Goal: Task Accomplishment & Management: Manage account settings

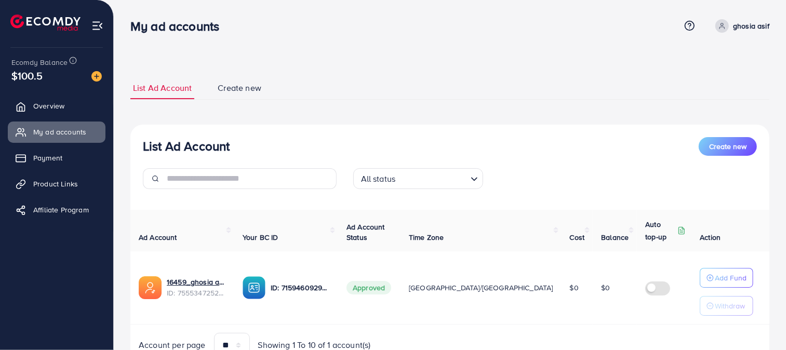
click at [645, 292] on label at bounding box center [659, 287] width 29 height 12
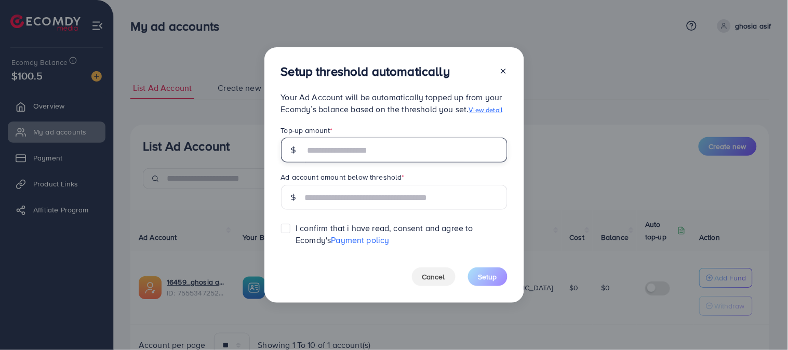
click at [423, 147] on input "text" at bounding box center [406, 150] width 203 height 25
type input "**"
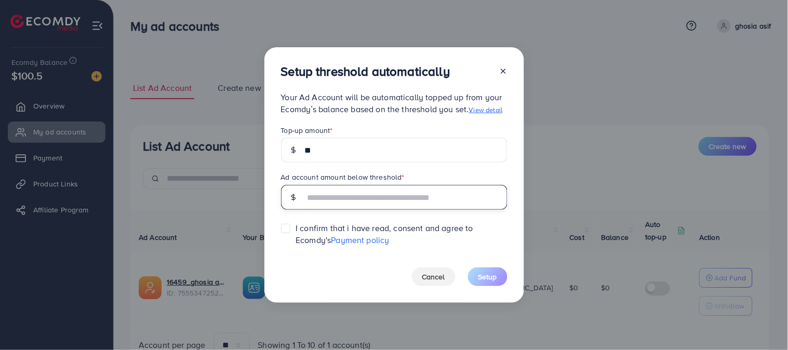
click at [424, 193] on input "text" at bounding box center [406, 197] width 203 height 25
type input "**"
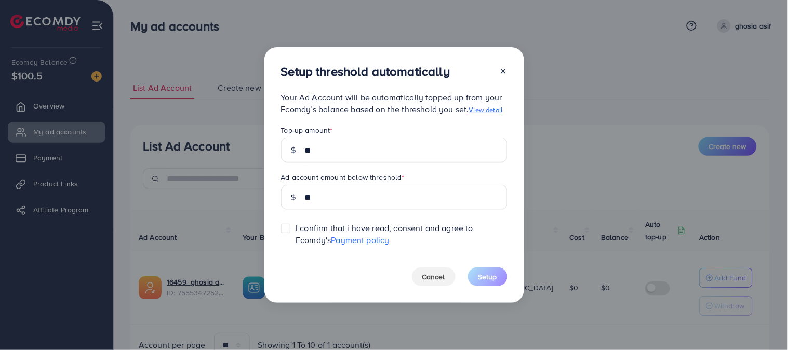
click at [295, 223] on label at bounding box center [295, 223] width 0 height 0
click at [497, 281] on button "Setup" at bounding box center [487, 276] width 39 height 19
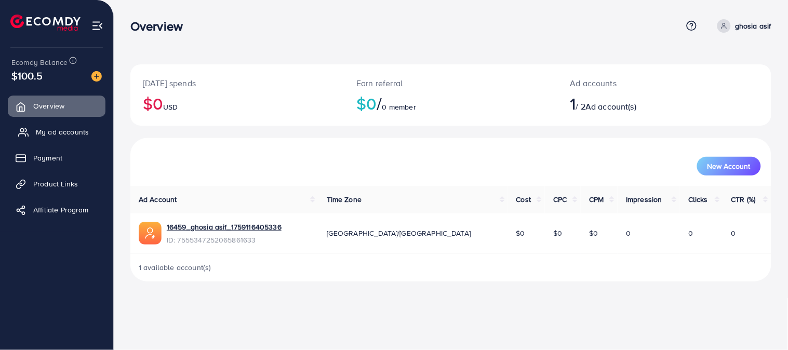
click at [71, 128] on span "My ad accounts" at bounding box center [62, 132] width 53 height 10
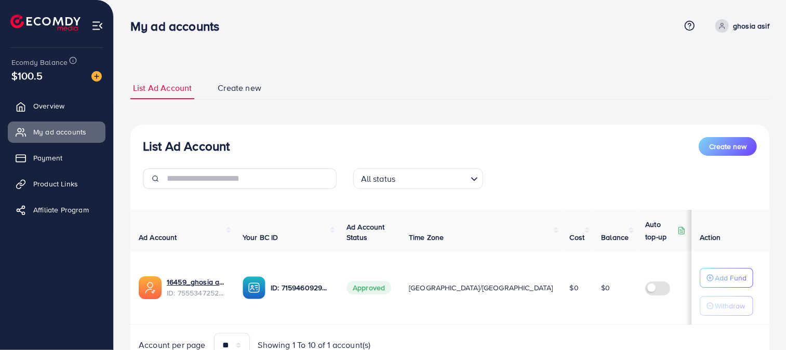
click at [645, 286] on label at bounding box center [659, 287] width 29 height 12
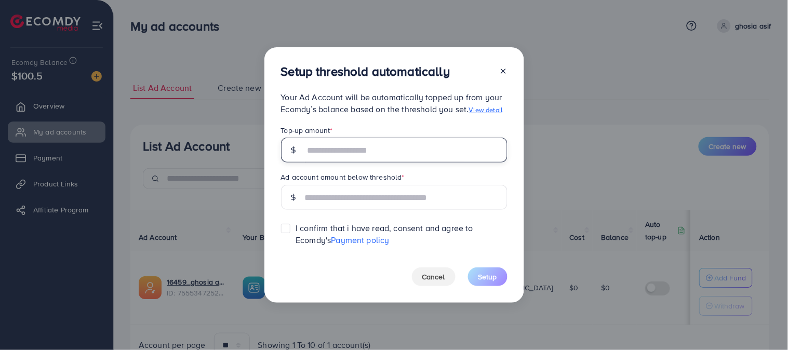
click at [417, 159] on input "text" at bounding box center [406, 150] width 203 height 25
type input "**"
click at [553, 178] on div "Setup threshold automatically Your Ad Account will be automatically topped up f…" at bounding box center [394, 175] width 788 height 350
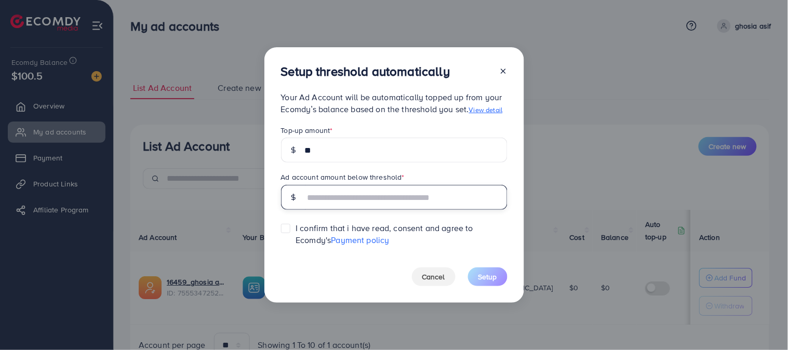
click at [410, 198] on input "text" at bounding box center [406, 197] width 203 height 25
type input "**"
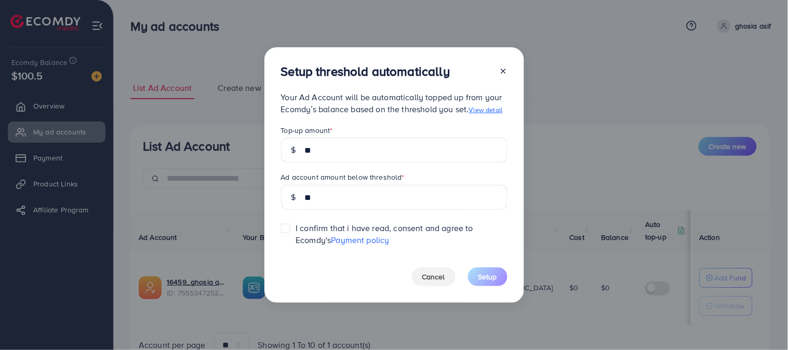
click at [295, 223] on label at bounding box center [295, 223] width 0 height 0
click at [490, 273] on span "Setup" at bounding box center [487, 277] width 19 height 10
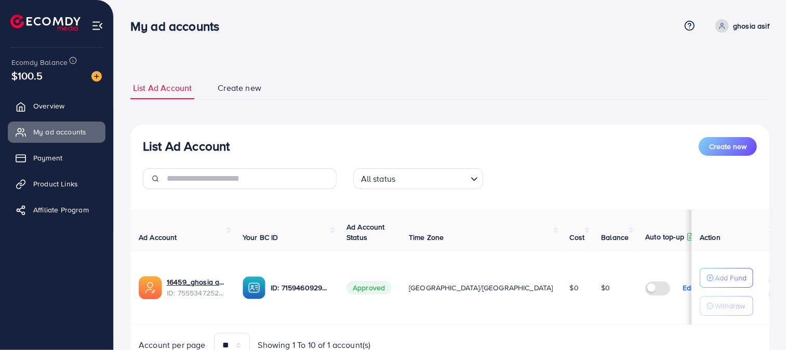
click at [682, 288] on p "Edit" at bounding box center [688, 287] width 12 height 12
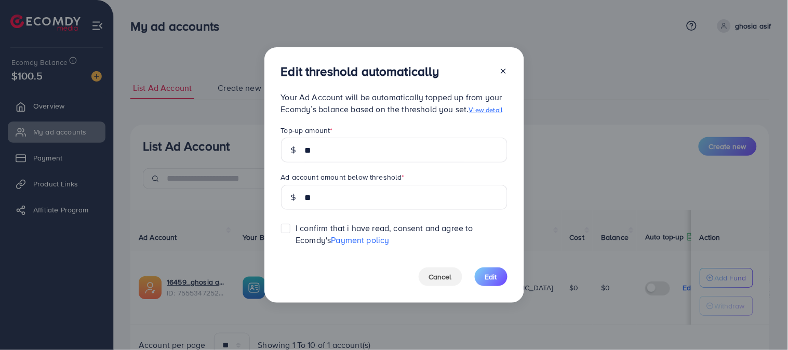
click at [503, 63] on div "Edit threshold automatically Your Ad Account will be automatically topped up fr…" at bounding box center [394, 174] width 260 height 255
click at [503, 67] on icon at bounding box center [503, 71] width 8 height 8
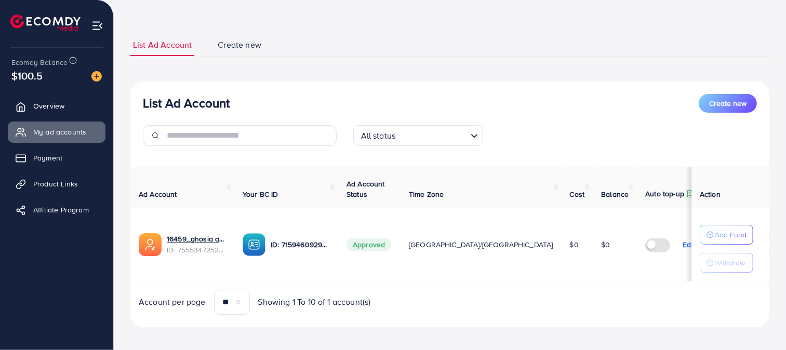
scroll to position [49, 0]
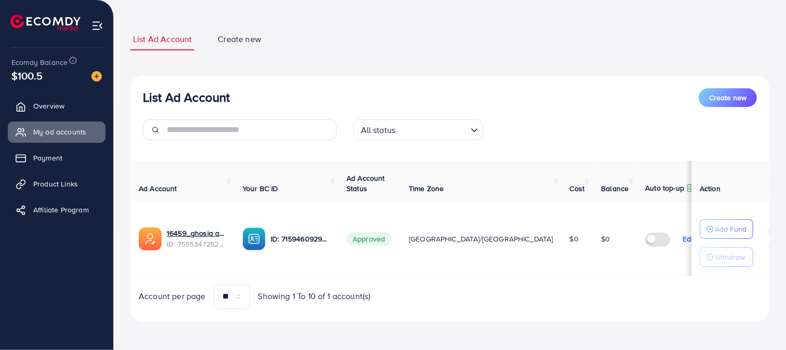
click at [305, 168] on th "Your BC ID" at bounding box center [286, 182] width 104 height 42
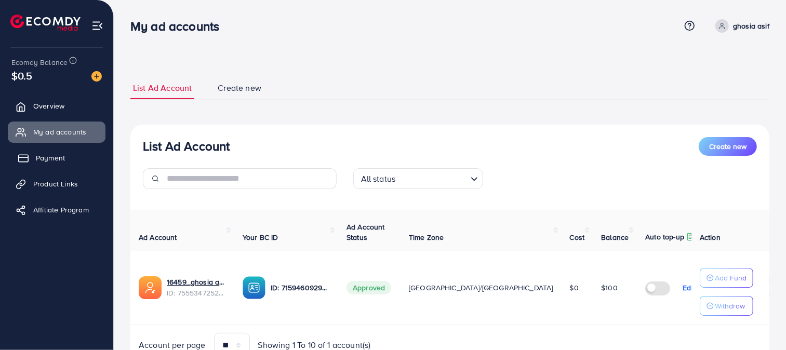
click at [55, 150] on link "Payment" at bounding box center [57, 157] width 98 height 21
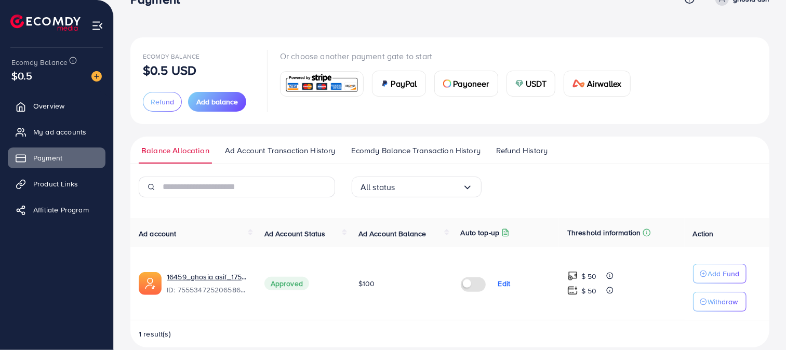
scroll to position [41, 0]
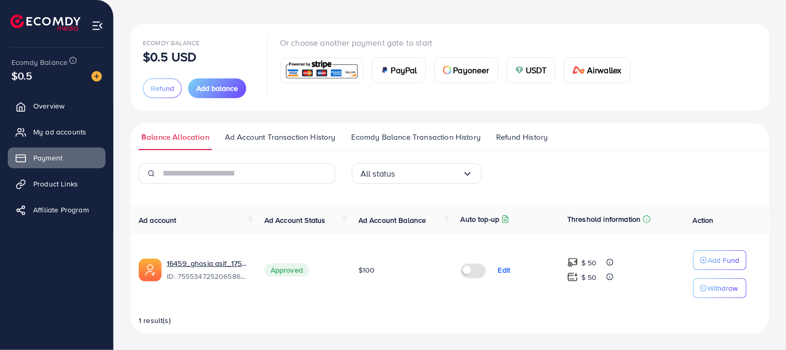
click at [464, 64] on span "Payoneer" at bounding box center [471, 70] width 36 height 12
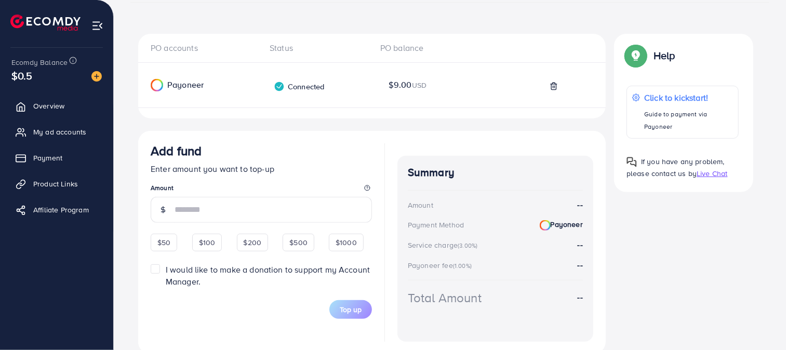
scroll to position [205, 0]
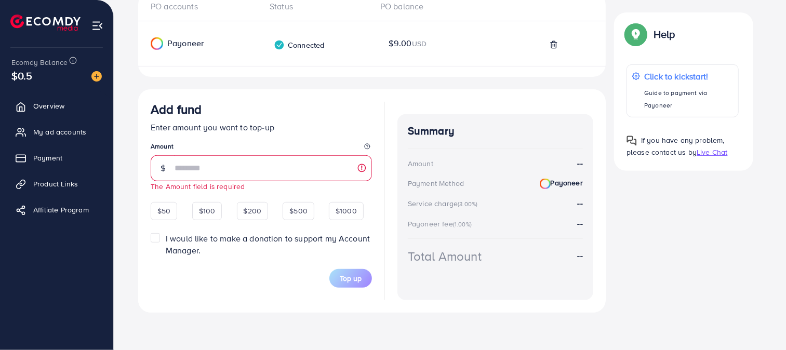
drag, startPoint x: 780, startPoint y: 172, endPoint x: 782, endPoint y: 159, distance: 13.6
click at [782, 159] on div "Back to Balance Allocation Credit Card (Fee: 4.00%) PayPal (Fee: 4.50%) Payonee…" at bounding box center [450, 72] width 672 height 555
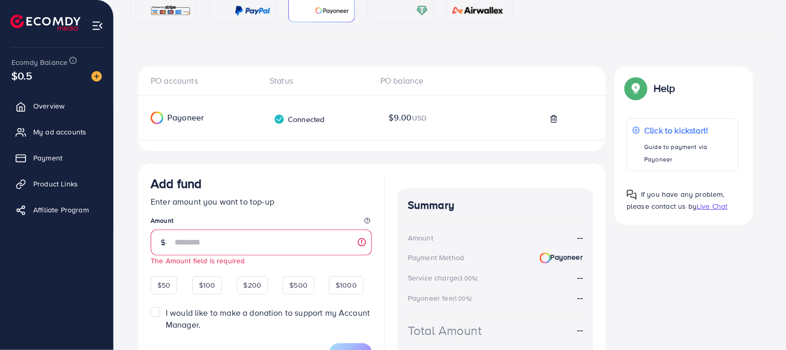
scroll to position [36, 0]
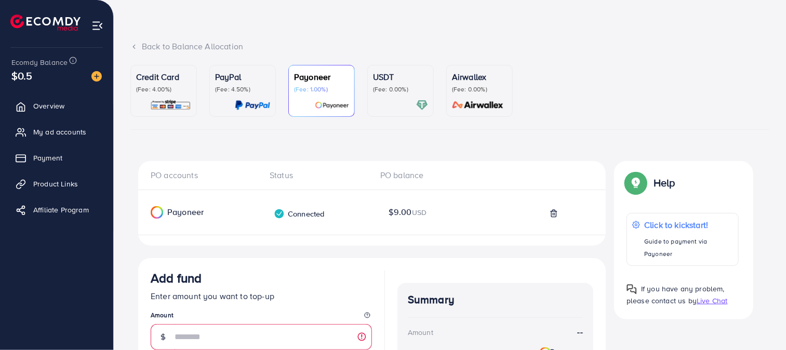
click at [137, 45] on icon at bounding box center [133, 46] width 7 height 7
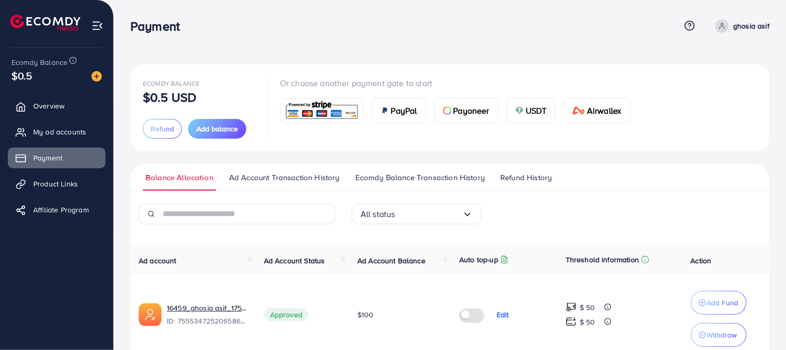
click at [359, 114] on div at bounding box center [321, 111] width 83 height 24
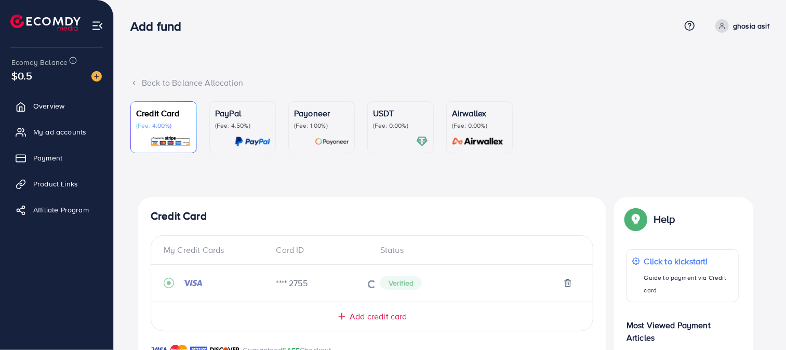
scroll to position [255, 0]
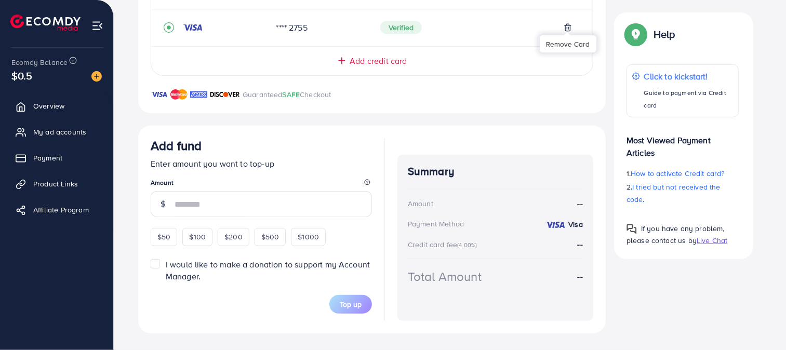
click at [569, 30] on icon at bounding box center [567, 27] width 8 height 8
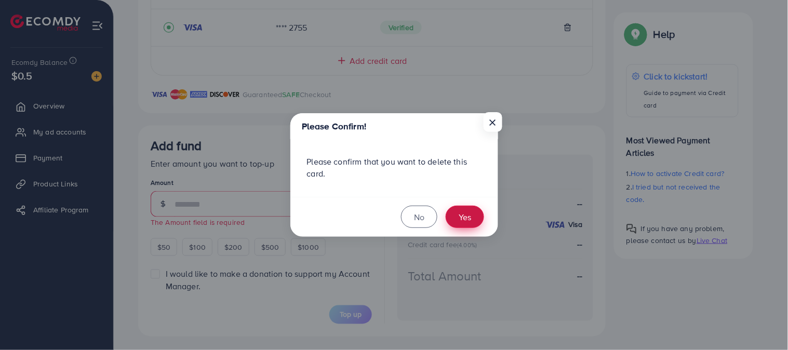
click at [469, 220] on button "Yes" at bounding box center [465, 217] width 38 height 22
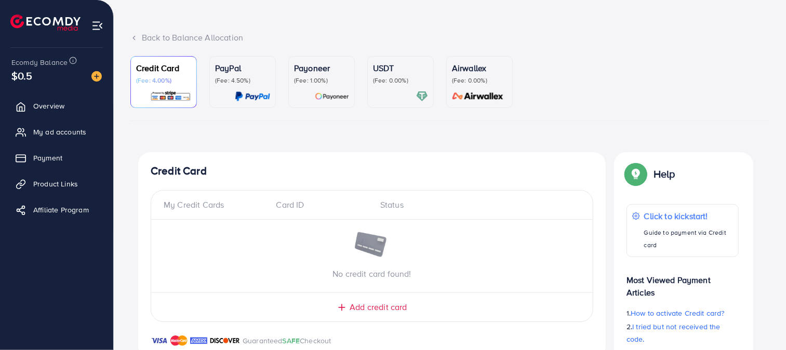
scroll to position [0, 0]
